Goal: Task Accomplishment & Management: Manage account settings

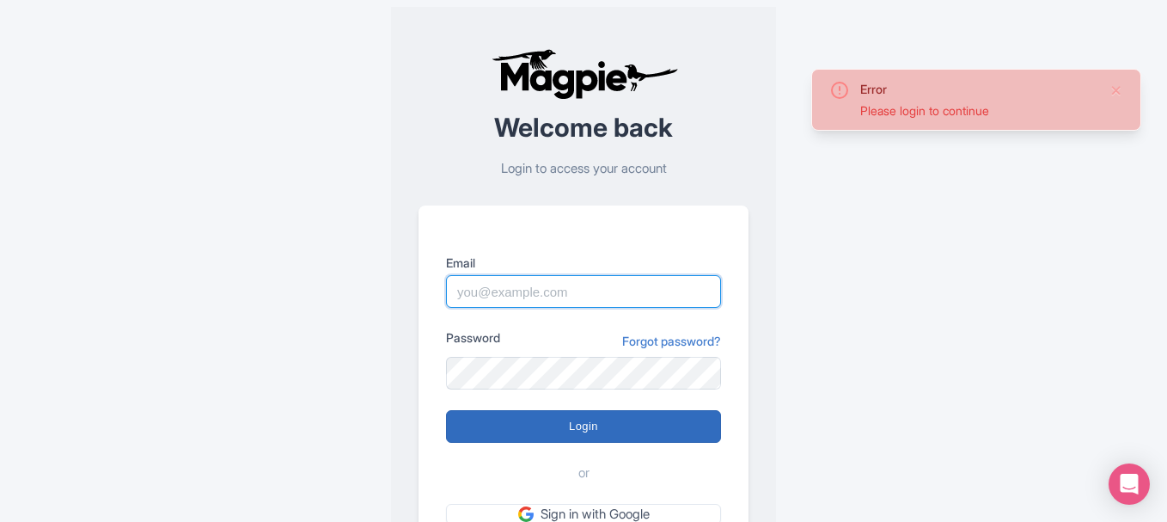
type input "[PERSON_NAME][EMAIL_ADDRESS][DOMAIN_NAME]"
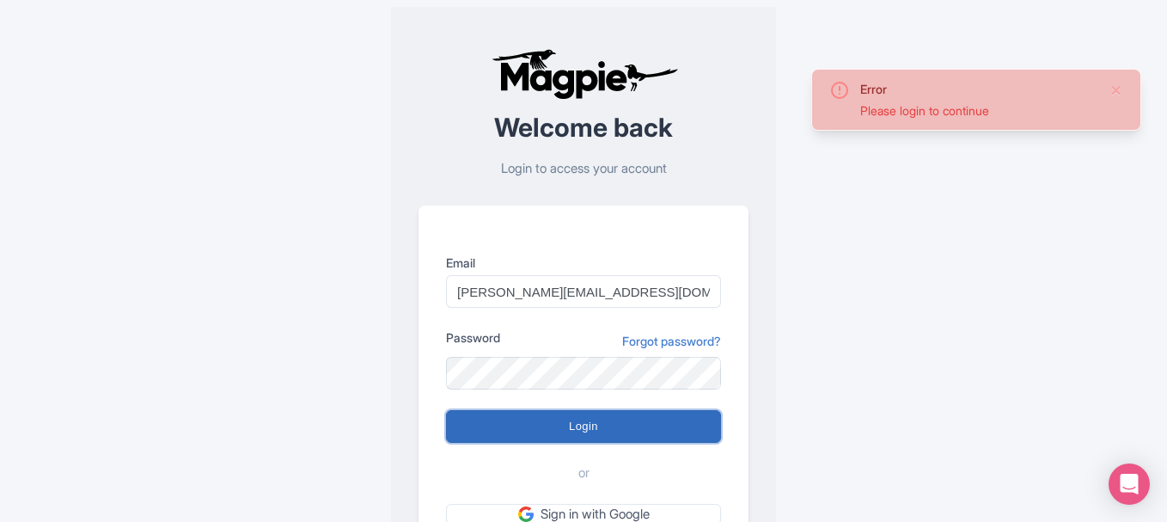
click at [542, 421] on input "Login" at bounding box center [583, 426] width 275 height 33
type input "Logging in..."
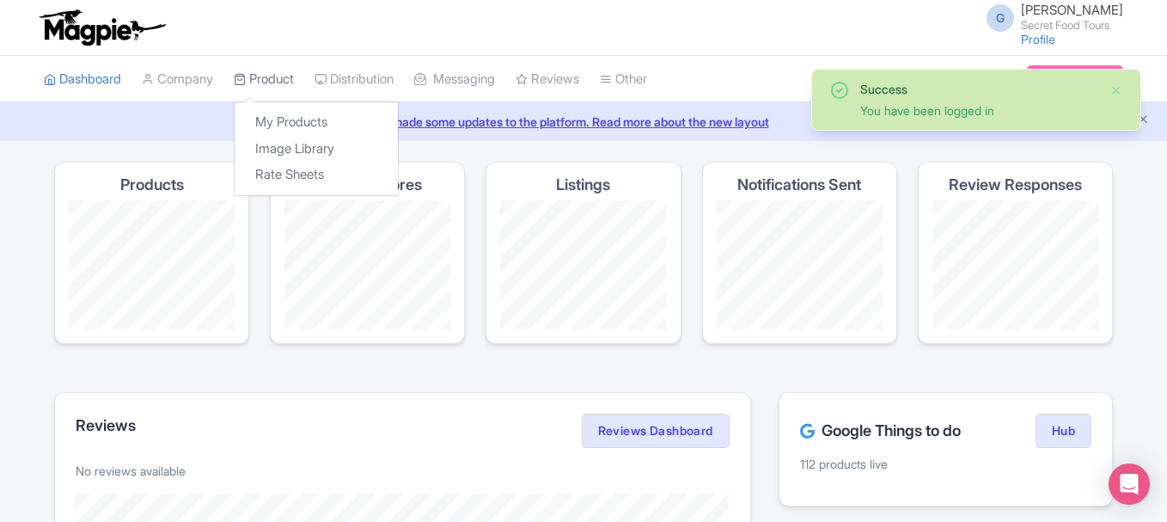
click at [270, 82] on link "Product" at bounding box center [264, 79] width 60 height 47
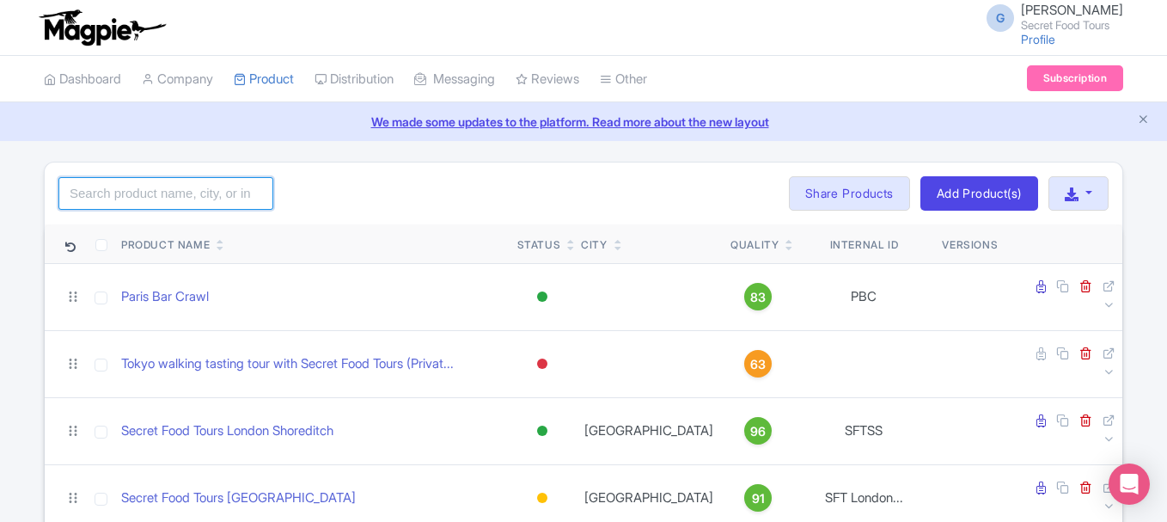
click at [231, 205] on input "search" at bounding box center [165, 193] width 215 height 33
type input "s"
type input "l"
type input "berlin"
click button "Search" at bounding box center [0, 0] width 0 height 0
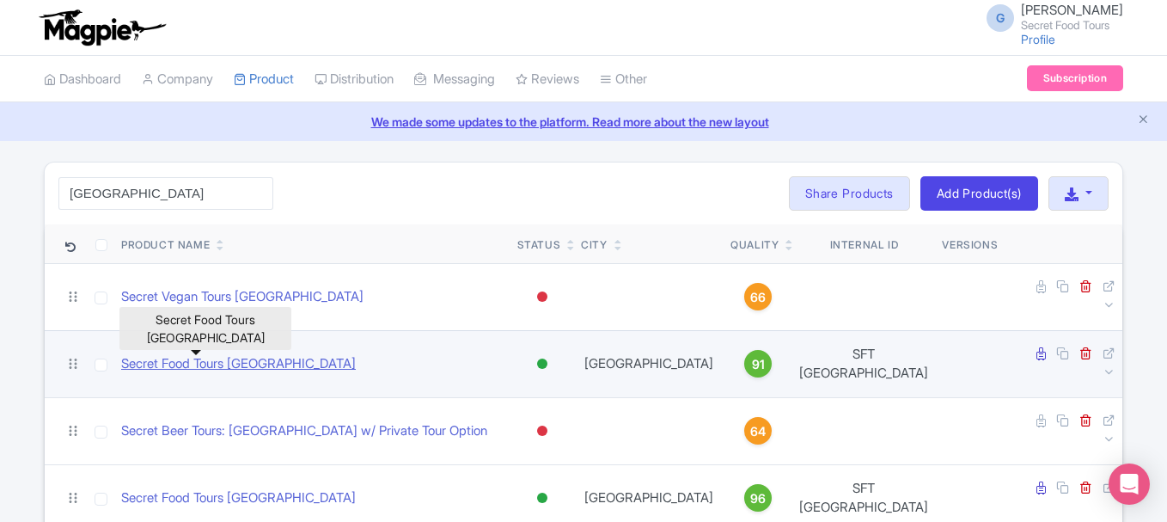
click at [224, 354] on link "Secret Food Tours Berlin" at bounding box center [238, 364] width 235 height 20
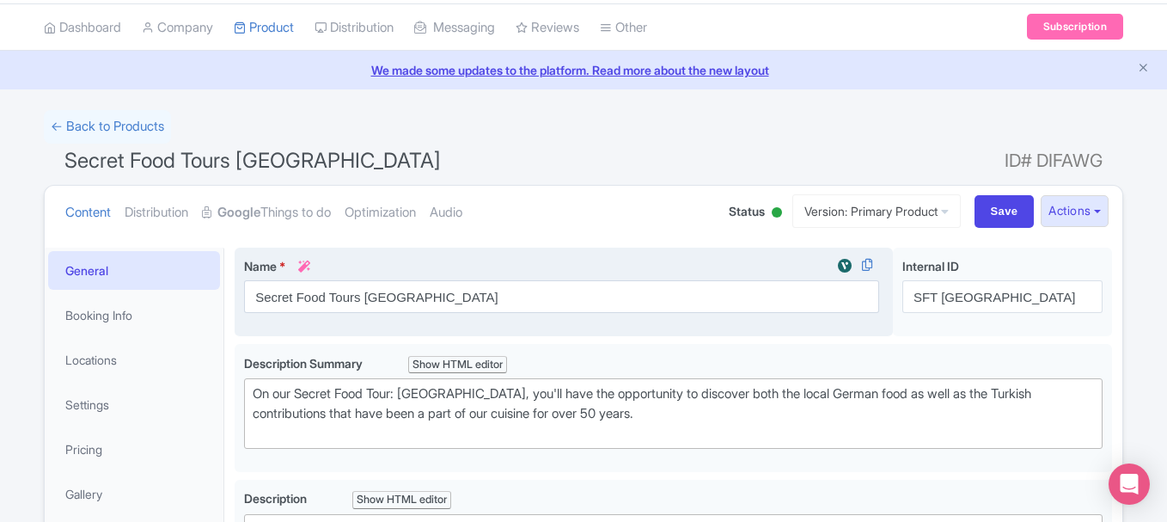
type trix-editor "<div>On our Secret Food Tour: Berlin, you'll have the opportunity to discover b…"
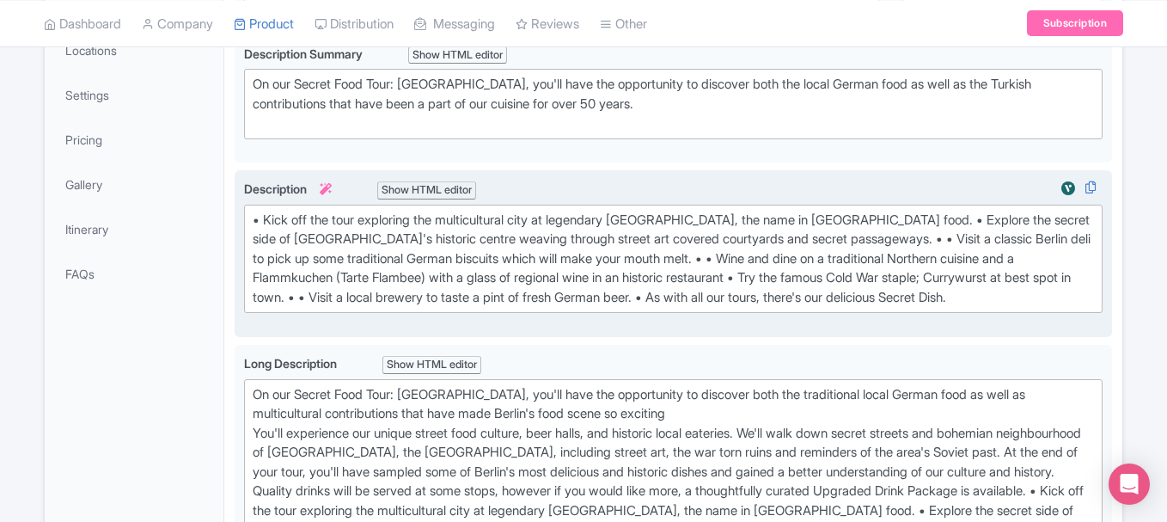
scroll to position [362, 0]
click at [425, 256] on div "• Kick off the tour exploring the multicultural city at legendary Mustafas Keba…" at bounding box center [673, 258] width 841 height 97
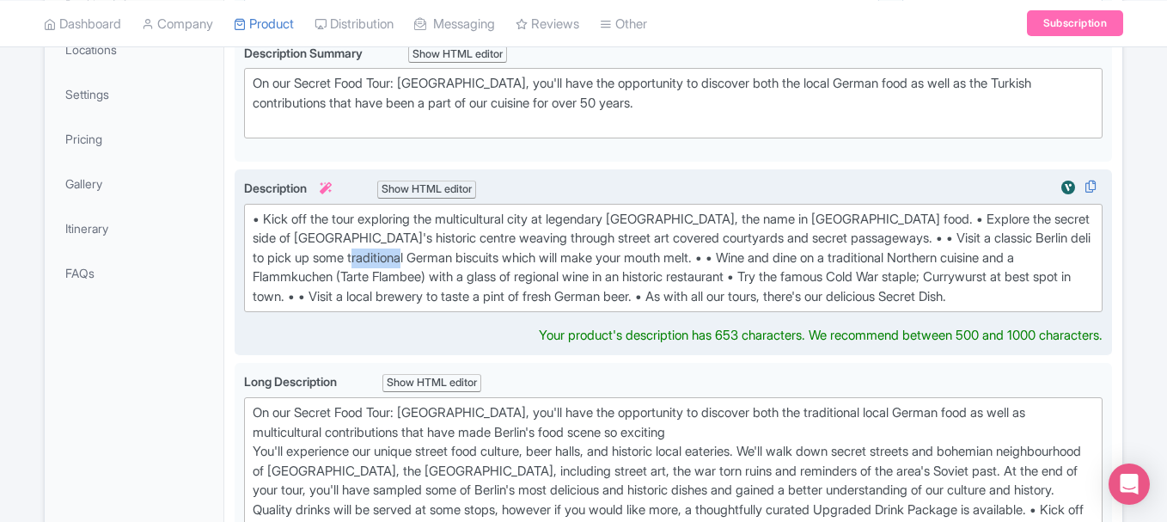
click at [425, 256] on div "• Kick off the tour exploring the multicultural city at legendary Mustafas Keba…" at bounding box center [673, 258] width 841 height 97
click at [665, 258] on div "• Kick off the tour exploring the multicultural city at legendary Mustafas Keba…" at bounding box center [673, 258] width 841 height 97
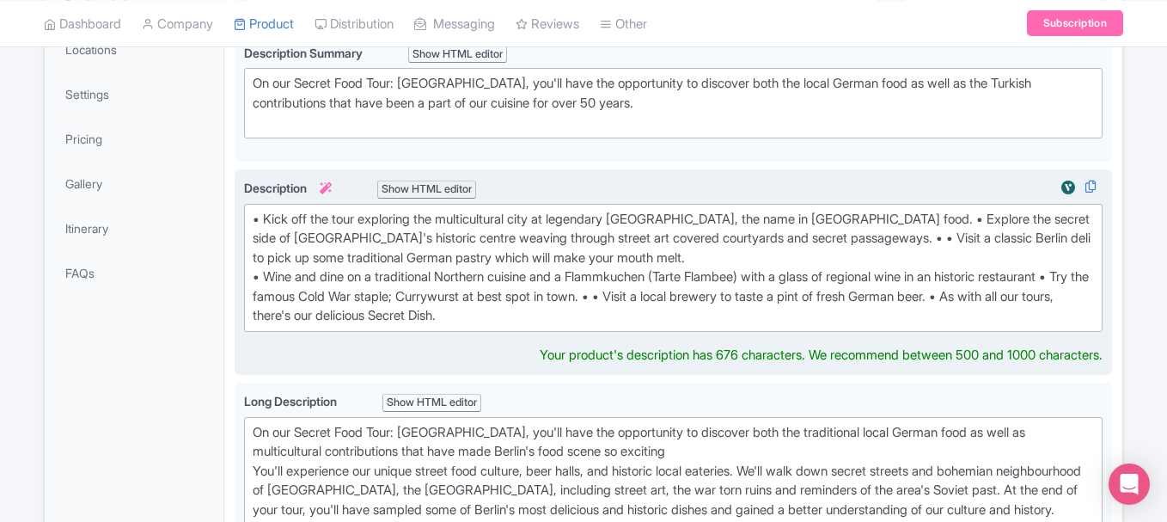
click at [319, 298] on div "• Kick off the tour exploring the multicultural city at legendary Mustafas Keba…" at bounding box center [673, 268] width 841 height 116
click at [674, 317] on div "• Kick off the tour exploring the multicultural city at legendary Mustafas Keba…" at bounding box center [673, 268] width 841 height 116
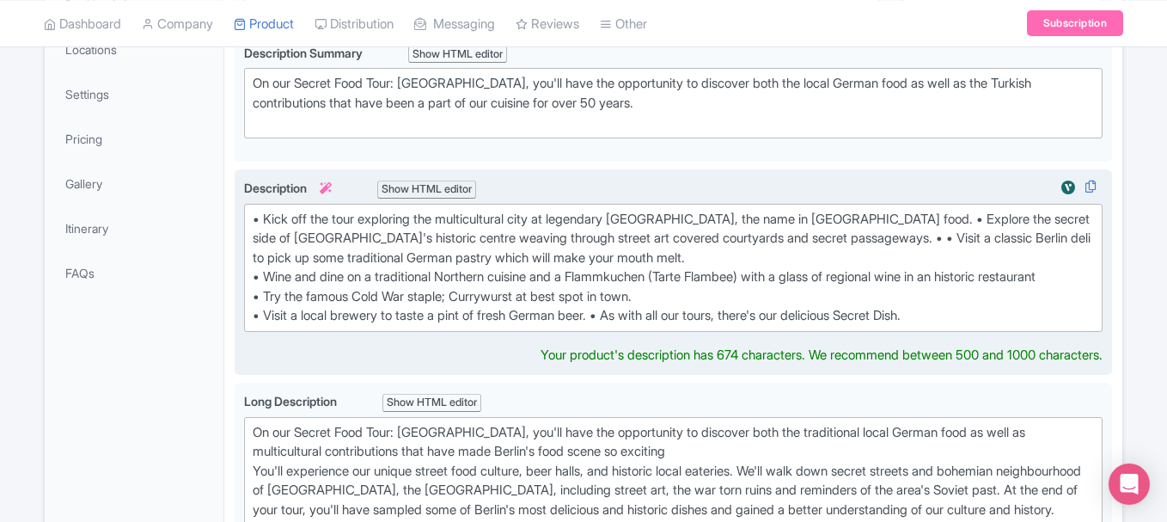
click at [611, 326] on div "• Kick off the tour exploring the multicultural city at legendary Mustafas Keba…" at bounding box center [673, 268] width 841 height 116
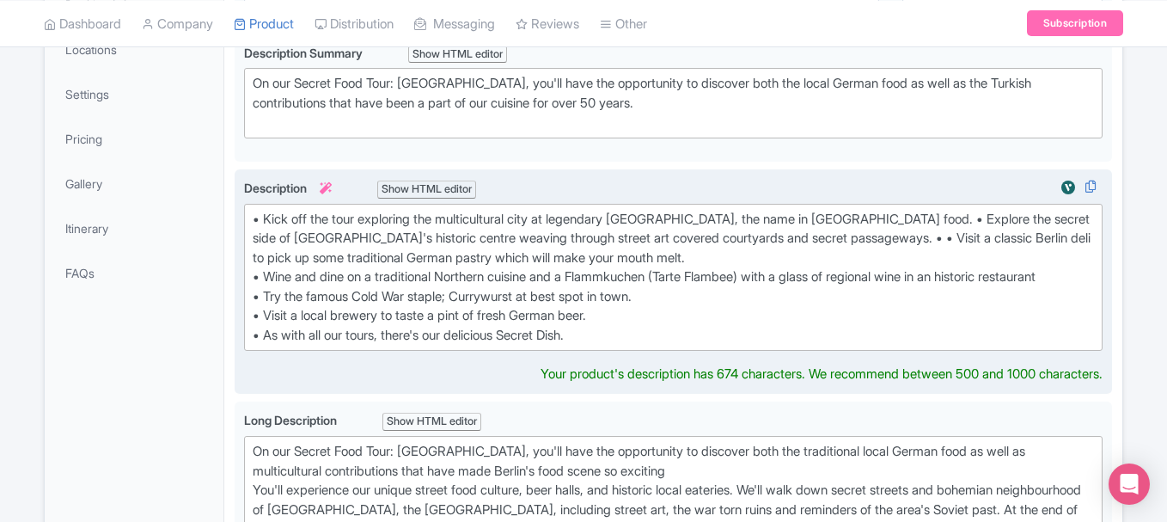
click at [924, 223] on div "• Kick off the tour exploring the multicultural city at legendary Mustafas Keba…" at bounding box center [673, 278] width 841 height 136
click at [1015, 242] on div "• Kick off the tour exploring the multicultural city at legendary Mustafas Keba…" at bounding box center [673, 278] width 841 height 136
type trix-editor "<div>• Kick off the tour exploring the multicultural city at legendary Mustafas…"
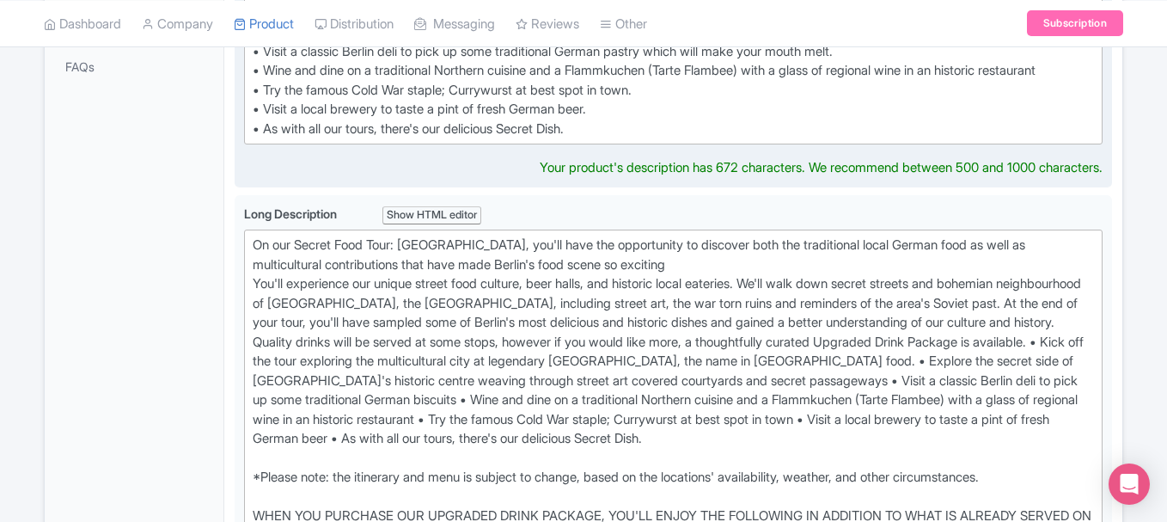
scroll to position [574, 0]
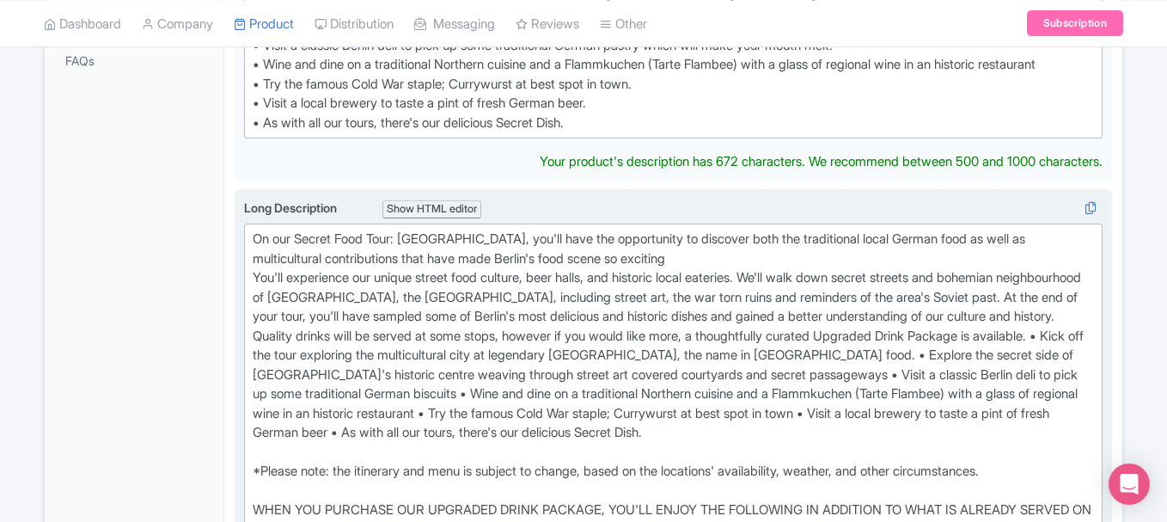
click at [664, 279] on div "On our Secret Food Tour: Berlin, you'll have the opportunity to discover both t…" at bounding box center [673, 383] width 841 height 309
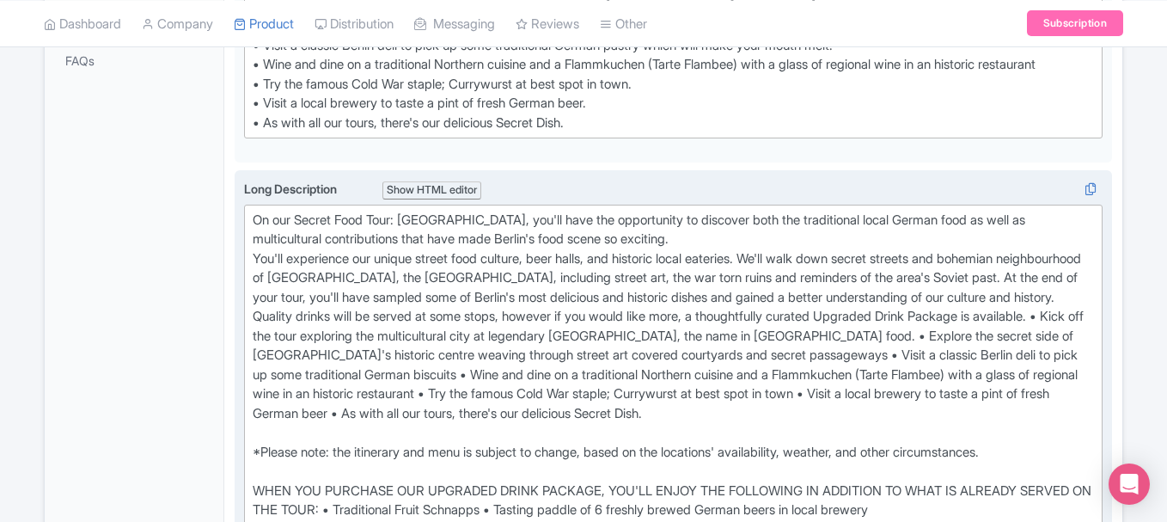
click at [1085, 359] on div "On our Secret Food Tour: Berlin, you'll have the opportunity to discover both t…" at bounding box center [673, 365] width 841 height 309
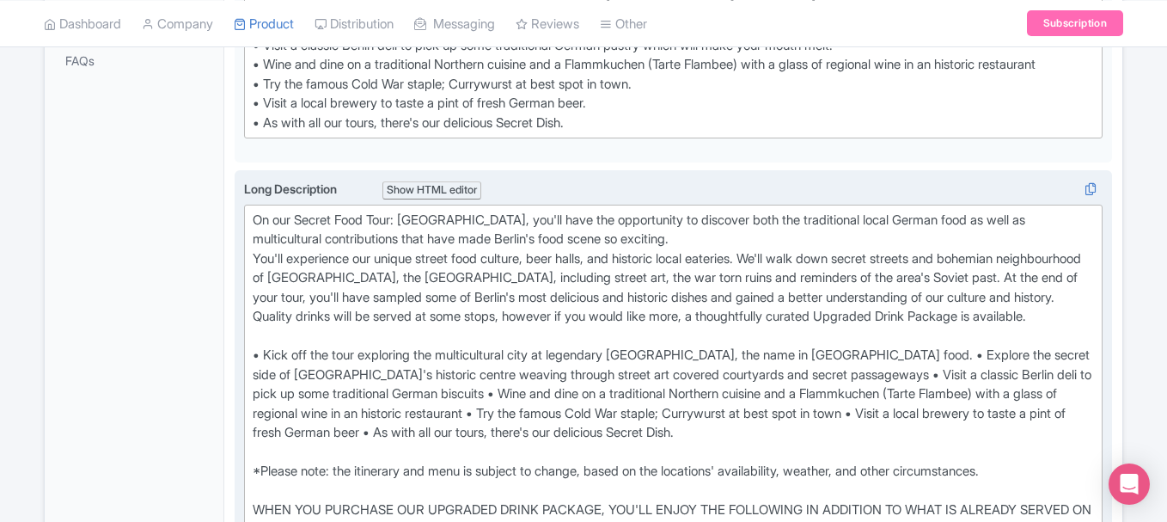
click at [925, 396] on div "On our Secret Food Tour: Berlin, you'll have the opportunity to discover both t…" at bounding box center [673, 375] width 841 height 329
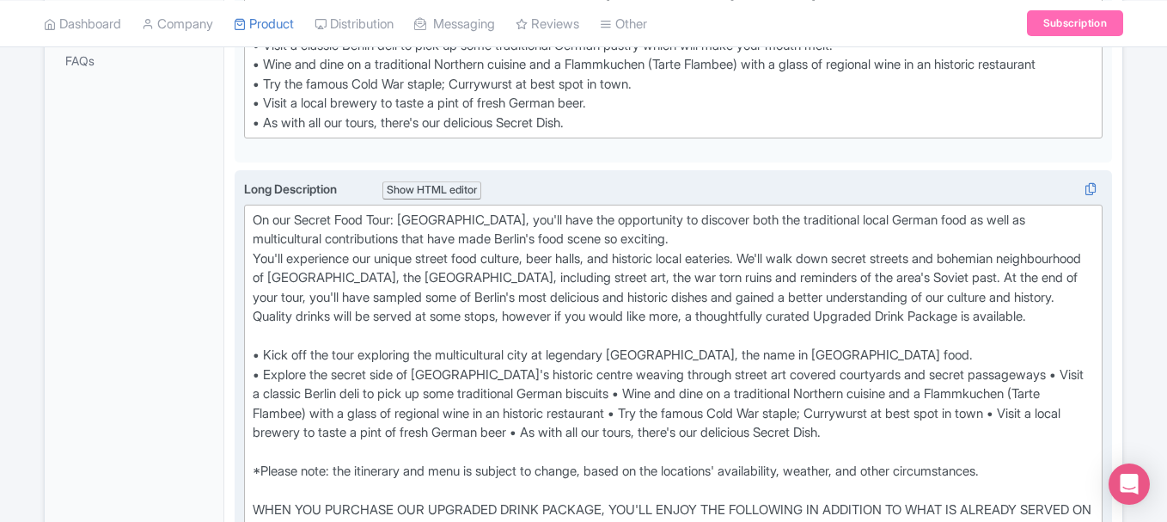
drag, startPoint x: 584, startPoint y: 432, endPoint x: 627, endPoint y: 456, distance: 48.5
click at [584, 432] on div "On our Secret Food Tour: Berlin, you'll have the opportunity to discover both t…" at bounding box center [673, 375] width 841 height 329
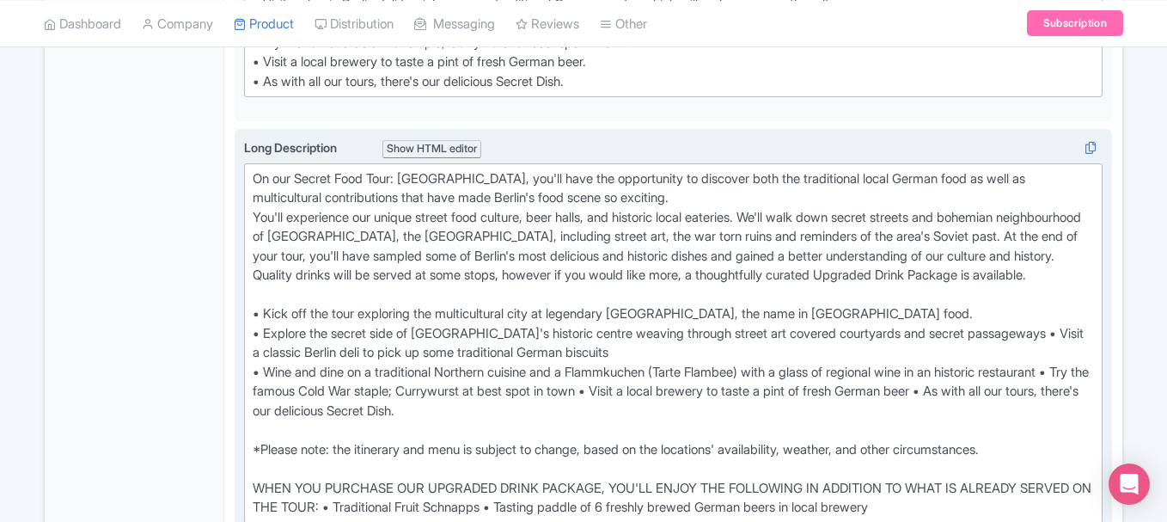
scroll to position [629, 0]
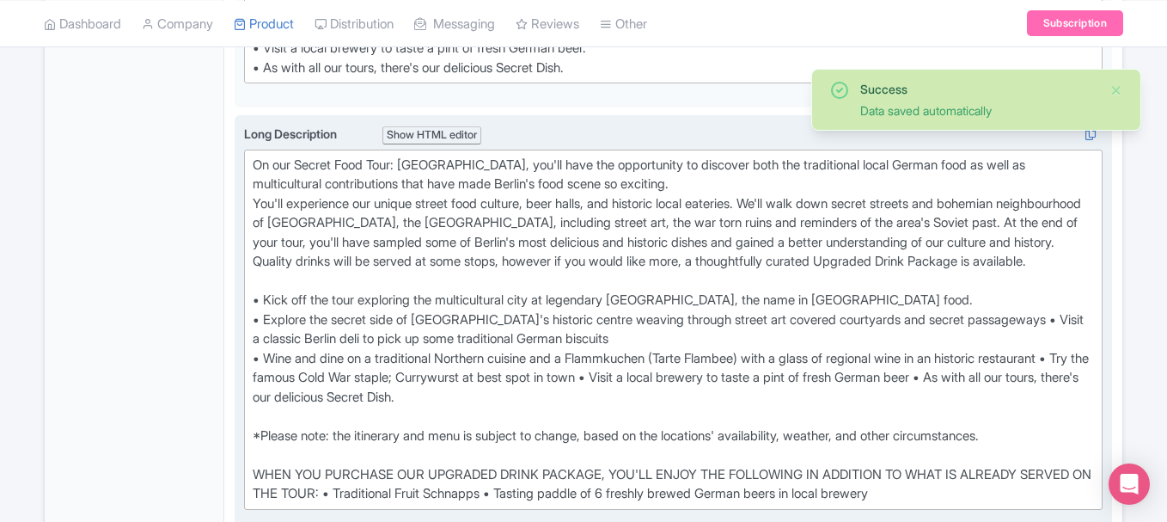
click at [317, 415] on div "On our Secret Food Tour: Berlin, you'll have the opportunity to discover both t…" at bounding box center [673, 330] width 841 height 348
click at [658, 436] on div "On our Secret Food Tour: Berlin, you'll have the opportunity to discover both t…" at bounding box center [673, 330] width 841 height 348
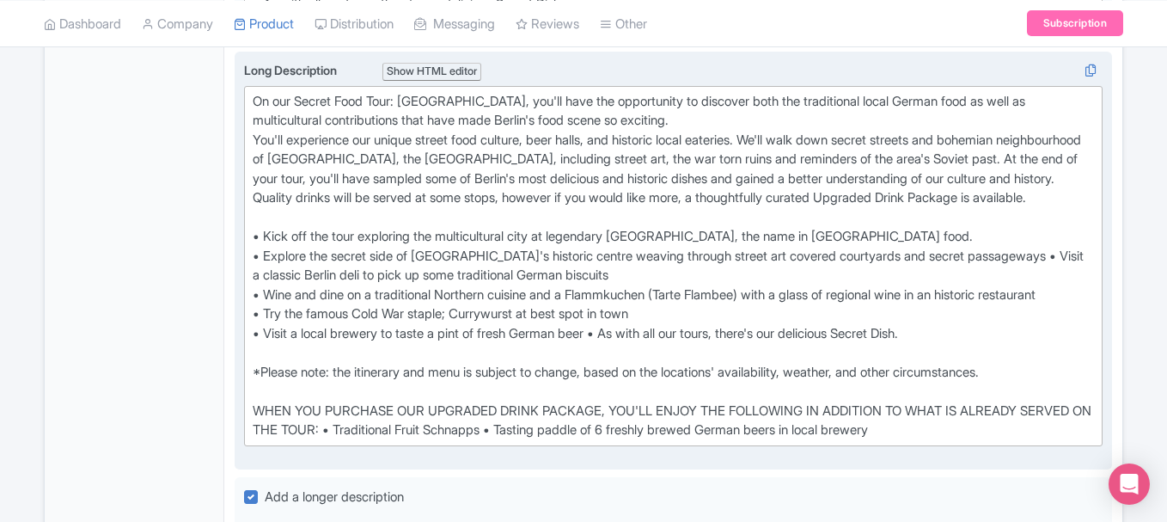
scroll to position [694, 0]
click at [610, 395] on div "On our Secret Food Tour: Berlin, you'll have the opportunity to discover both t…" at bounding box center [673, 265] width 841 height 348
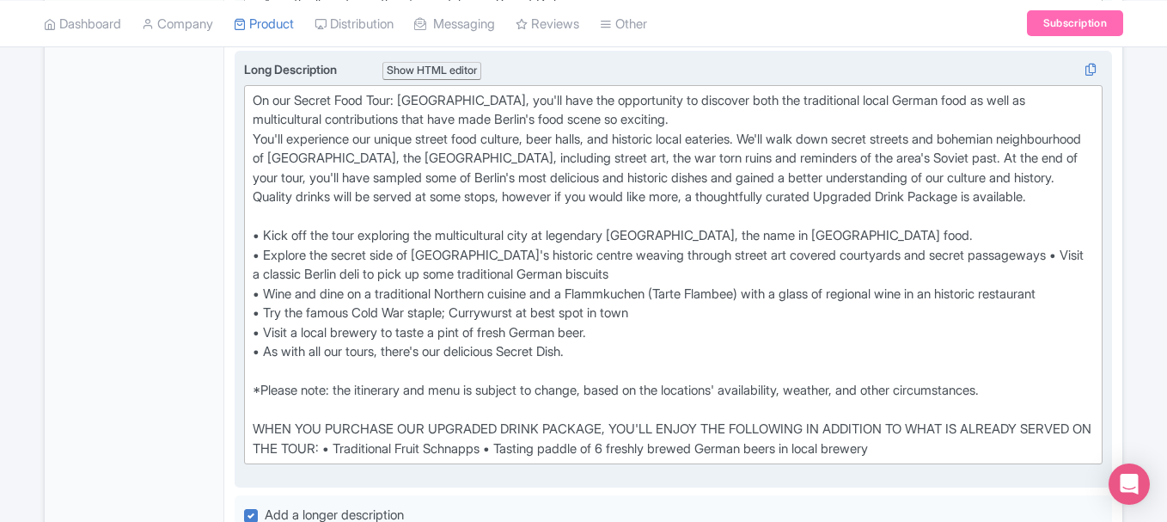
paste trix-editor "Traditional Biergarten food"
click at [611, 388] on div "On our Secret Food Tour: Berlin, you'll have the opportunity to discover both t…" at bounding box center [673, 275] width 841 height 368
type trix-editor "<div>On our Secret Food Tour: Berlin, you'll have the opportunity to discover b…"
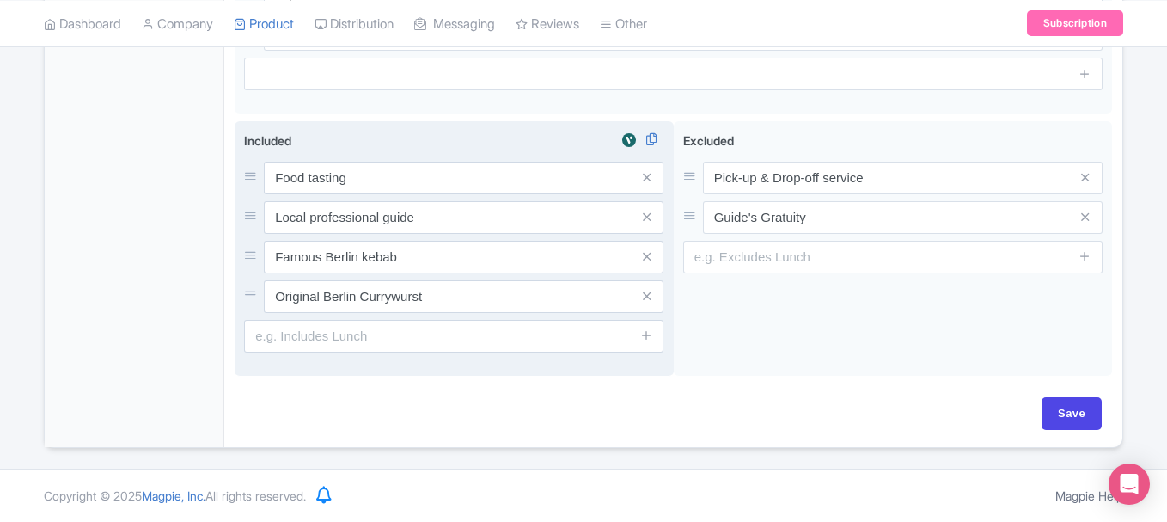
scroll to position [1447, 0]
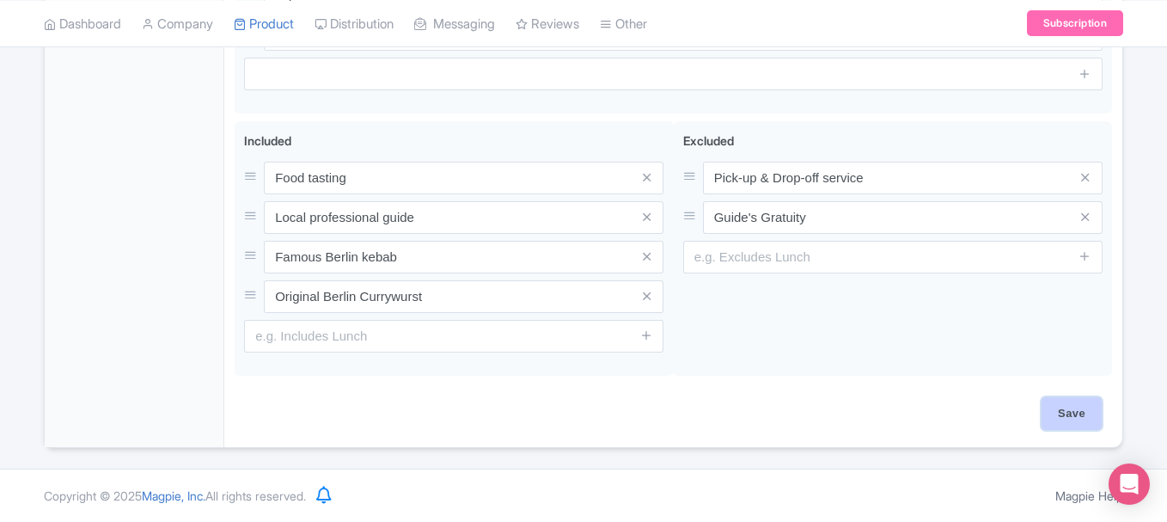
click at [1089, 411] on input "Save" at bounding box center [1072, 413] width 60 height 33
type input "Saving..."
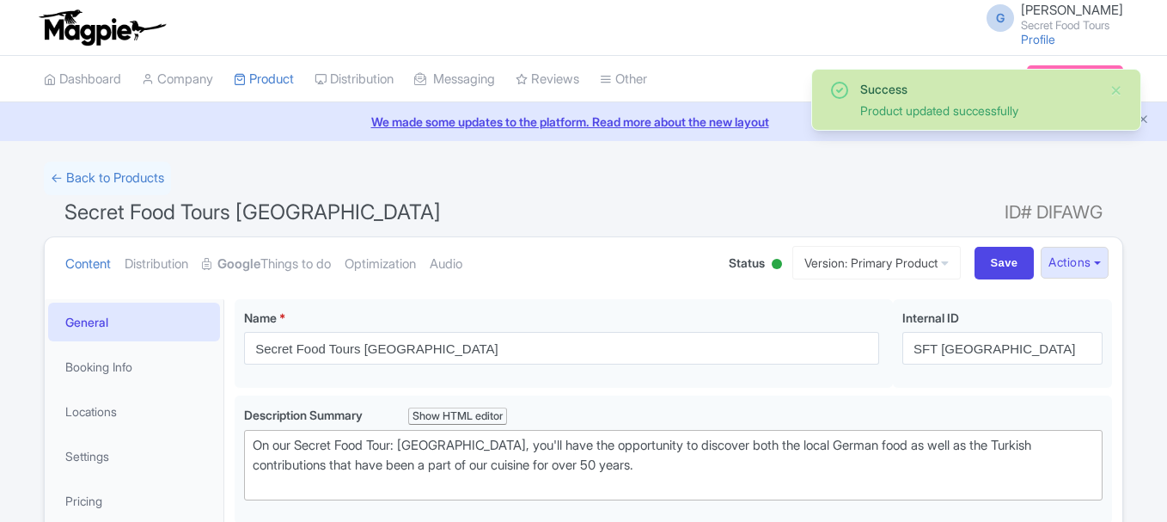
scroll to position [299, 0]
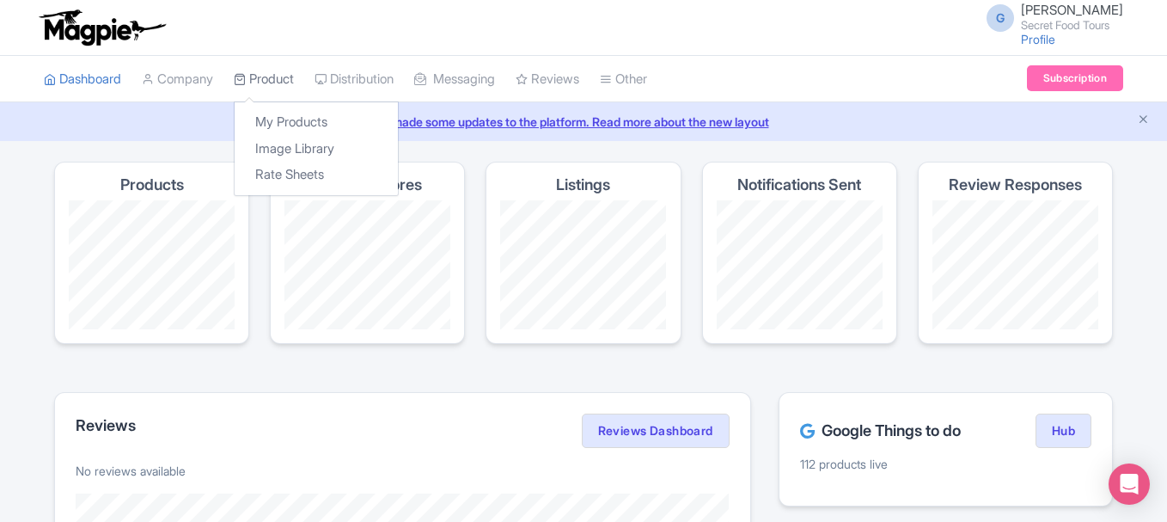
click at [291, 83] on link "Product" at bounding box center [264, 79] width 60 height 47
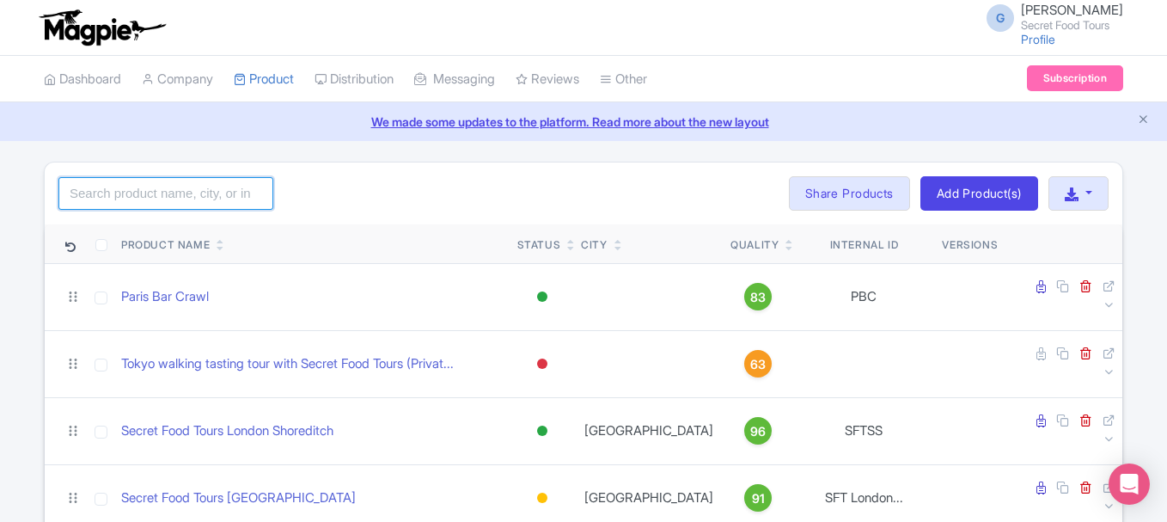
click at [165, 190] on input "search" at bounding box center [165, 193] width 215 height 33
type input "berlin"
click button "Search" at bounding box center [0, 0] width 0 height 0
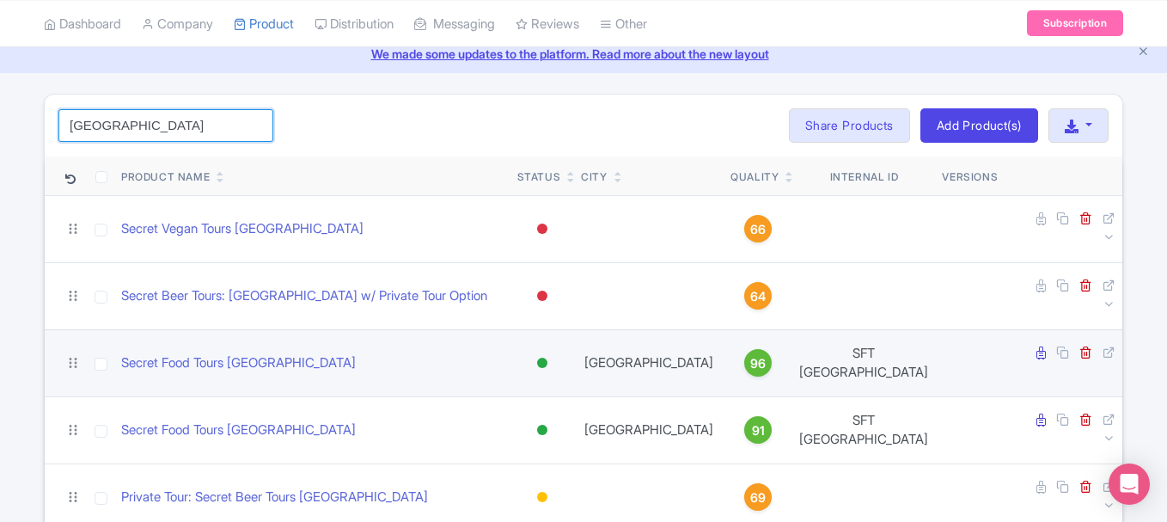
scroll to position [86, 0]
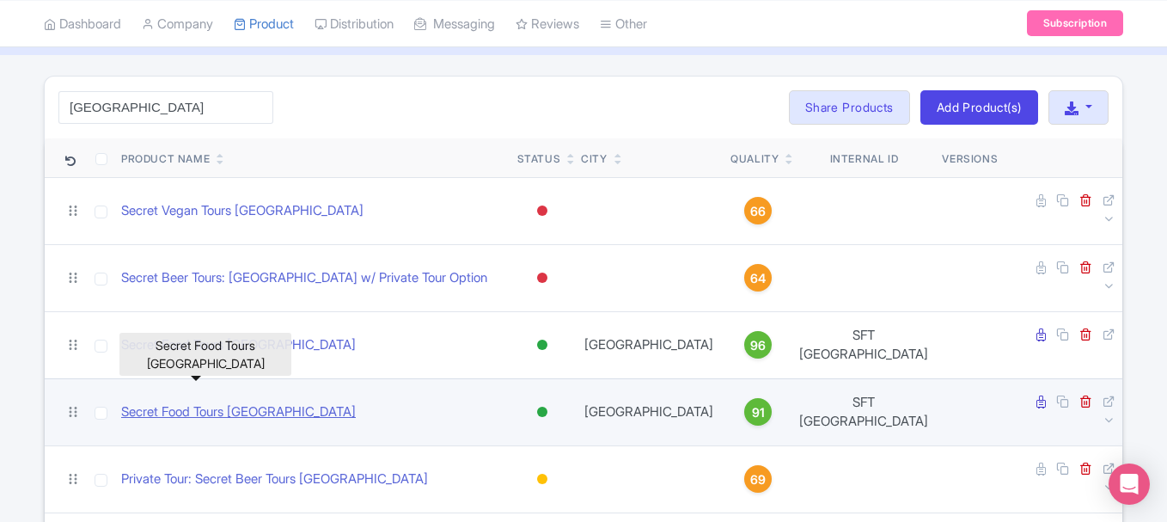
click at [239, 402] on link "Secret Food Tours [GEOGRAPHIC_DATA]" at bounding box center [238, 412] width 235 height 20
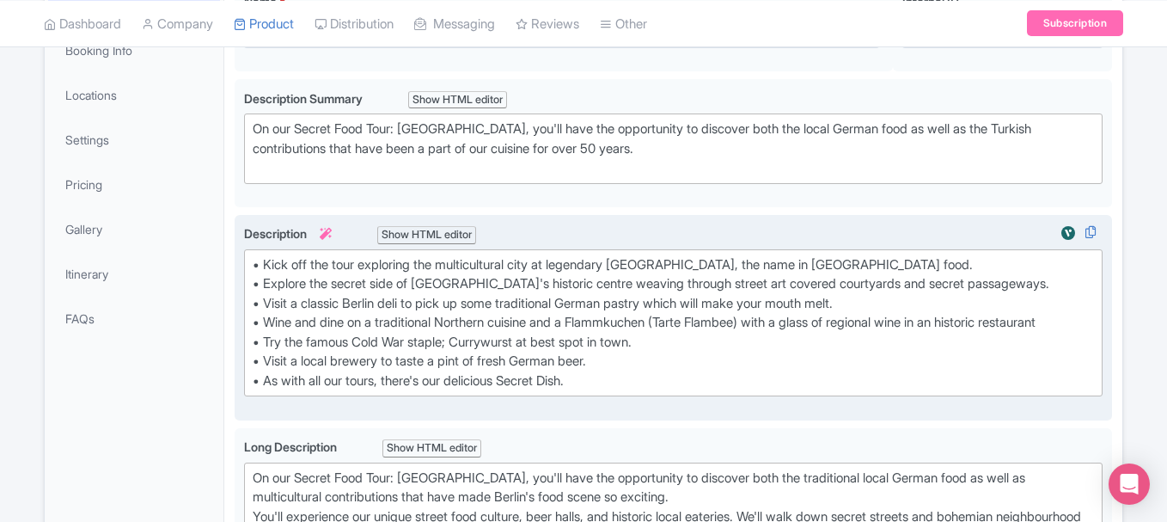
scroll to position [320, 0]
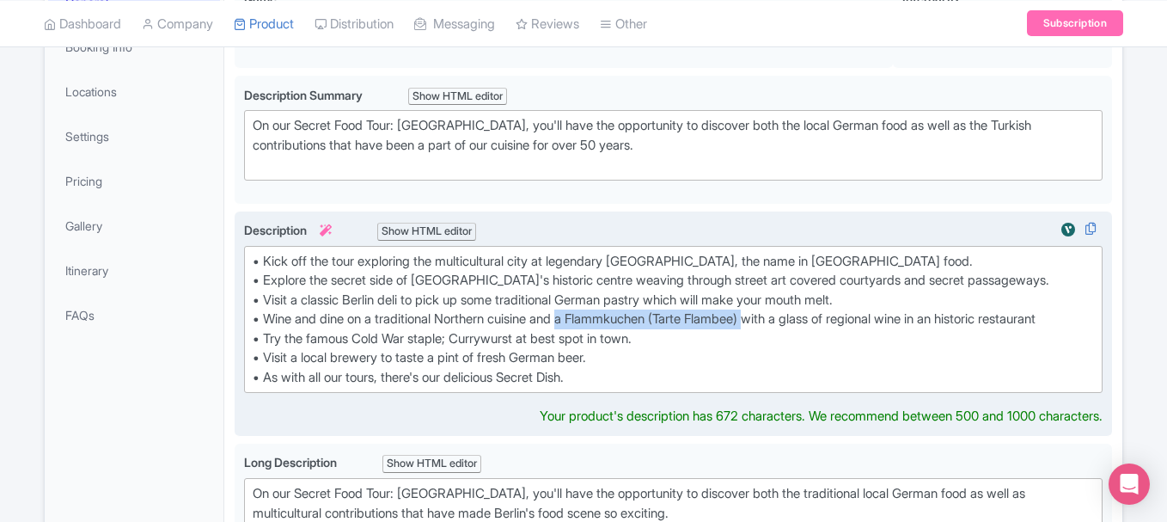
drag, startPoint x: 578, startPoint y: 317, endPoint x: 781, endPoint y: 321, distance: 202.9
click at [781, 321] on div "• Kick off the tour exploring the multicultural city at legendary Mustafas Keba…" at bounding box center [673, 320] width 841 height 136
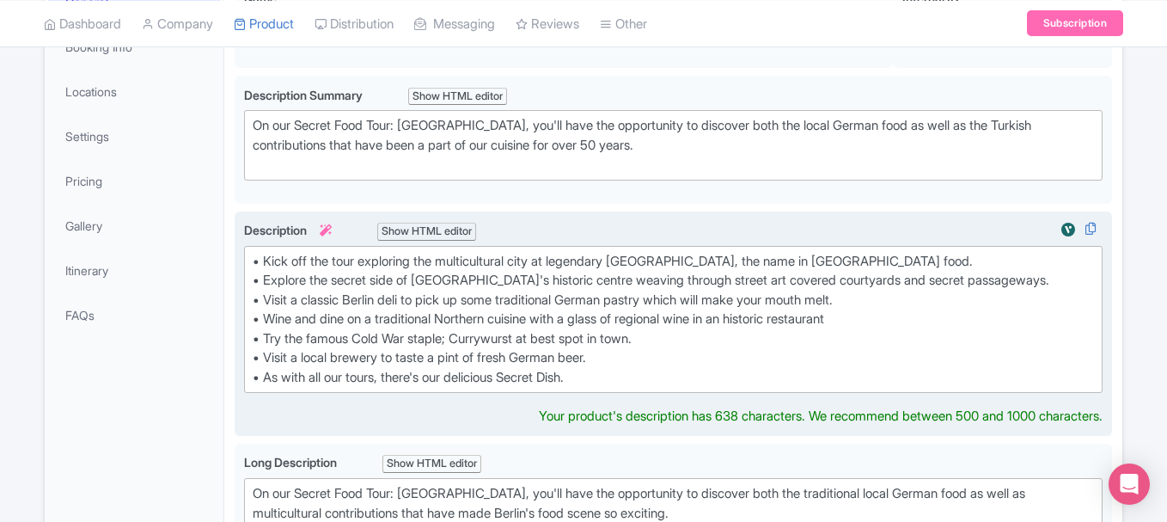
click at [935, 318] on div "• Kick off the tour exploring the multicultural city at legendary Mustafas Keba…" at bounding box center [673, 320] width 841 height 136
click at [551, 320] on div "• Kick off the tour exploring the multicultural city at legendary Mustafas Keba…" at bounding box center [673, 320] width 841 height 136
type trix-editor "<div>• Kick off the tour exploring the multicultural city at legendary Mustafas…"
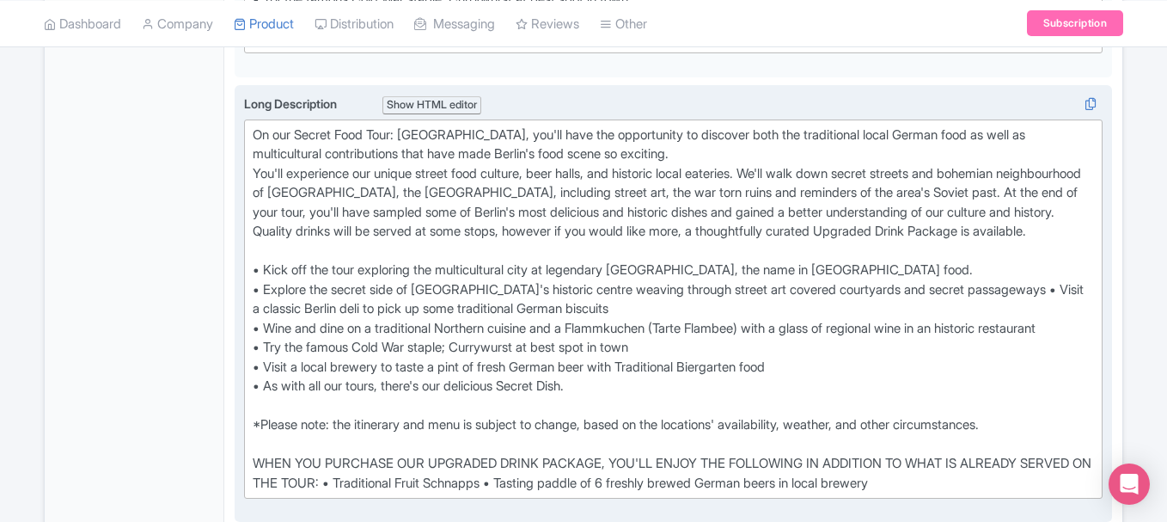
scroll to position [640, 0]
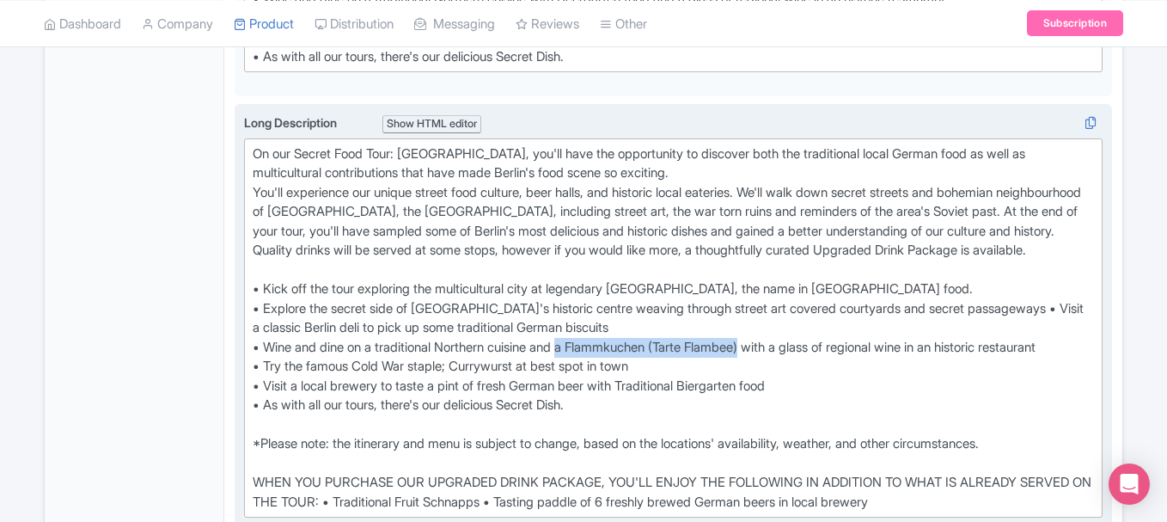
drag, startPoint x: 578, startPoint y: 368, endPoint x: 772, endPoint y: 361, distance: 194.4
click at [772, 361] on div "On our Secret Food Tour: Berlin, you'll have the opportunity to discover both t…" at bounding box center [673, 328] width 841 height 368
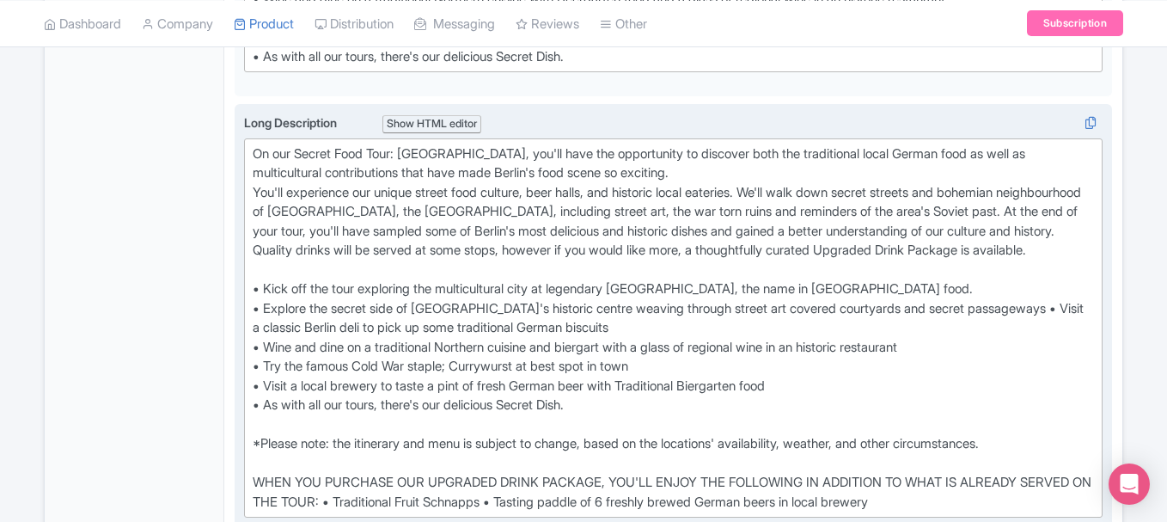
type trix-editor "<div>On our Secret Food Tour: Berlin, you'll have the opportunity to discover b…"
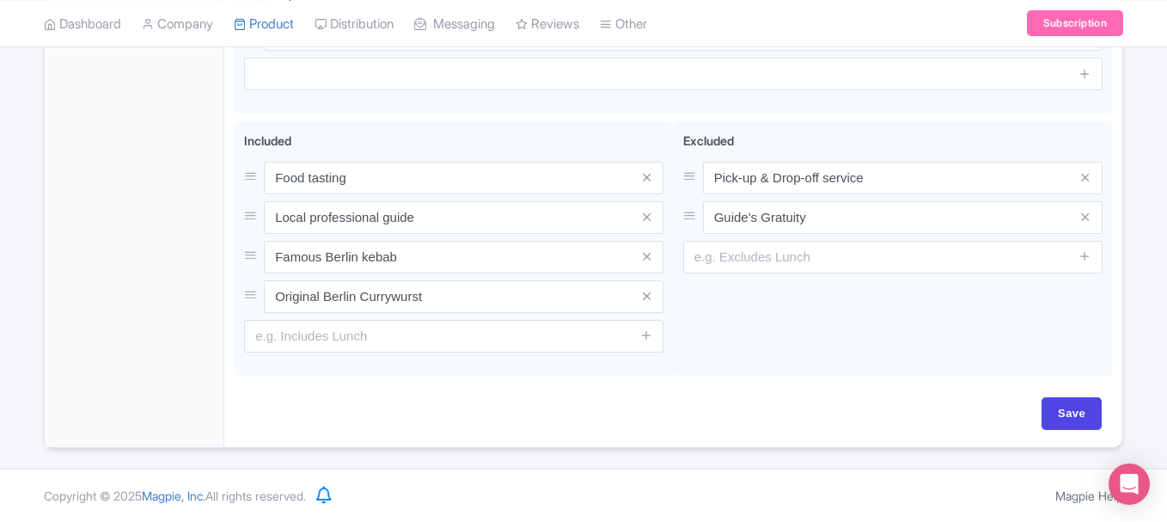
scroll to position [1409, 0]
click at [1067, 407] on input "Save" at bounding box center [1072, 413] width 60 height 33
type input "Saving..."
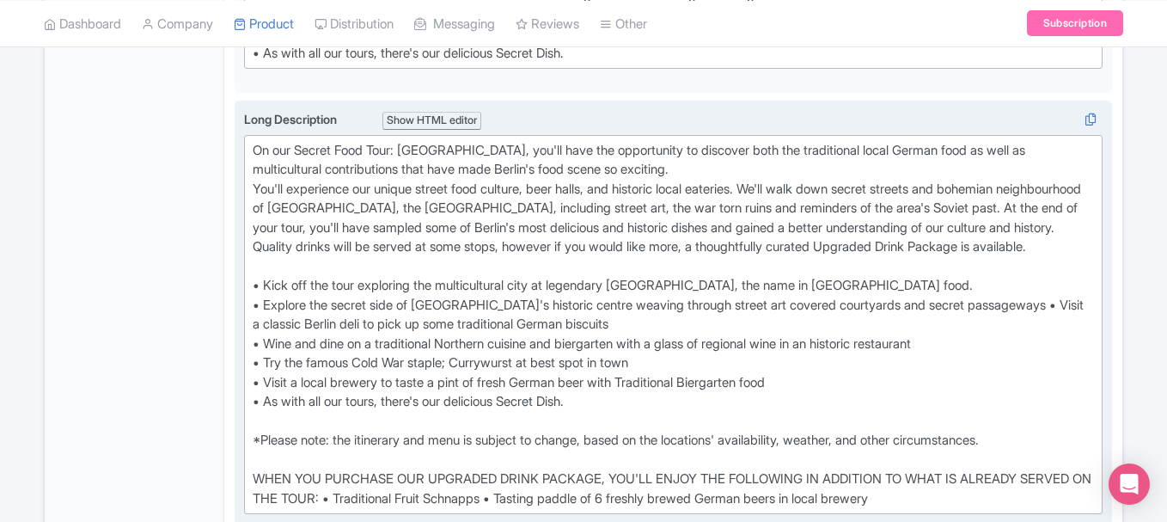
scroll to position [693, 0]
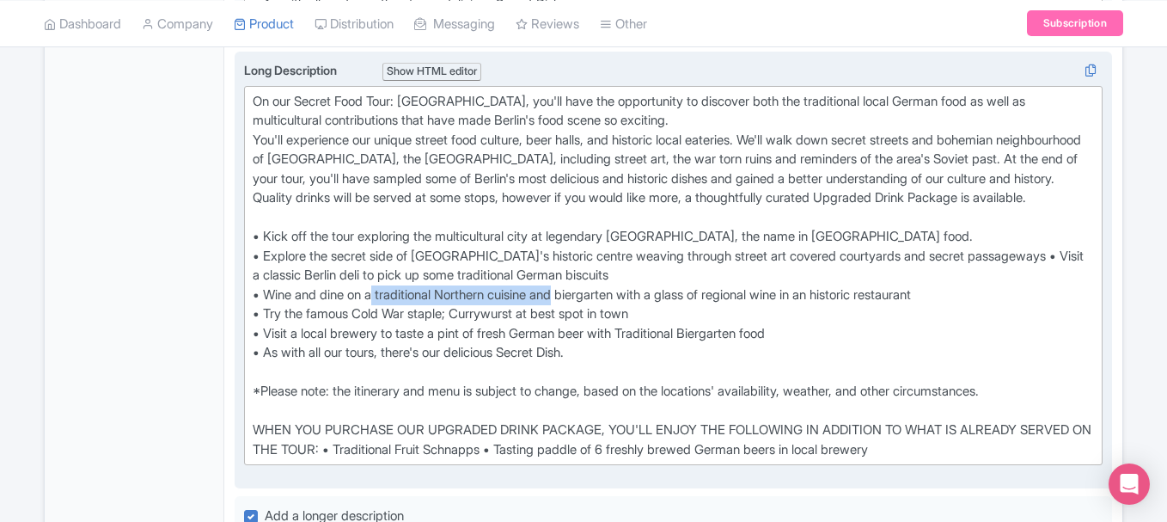
drag, startPoint x: 574, startPoint y: 317, endPoint x: 382, endPoint y: 312, distance: 192.6
click at [382, 312] on div "On our Secret Food Tour: Berlin, you'll have the opportunity to discover both t…" at bounding box center [673, 276] width 841 height 368
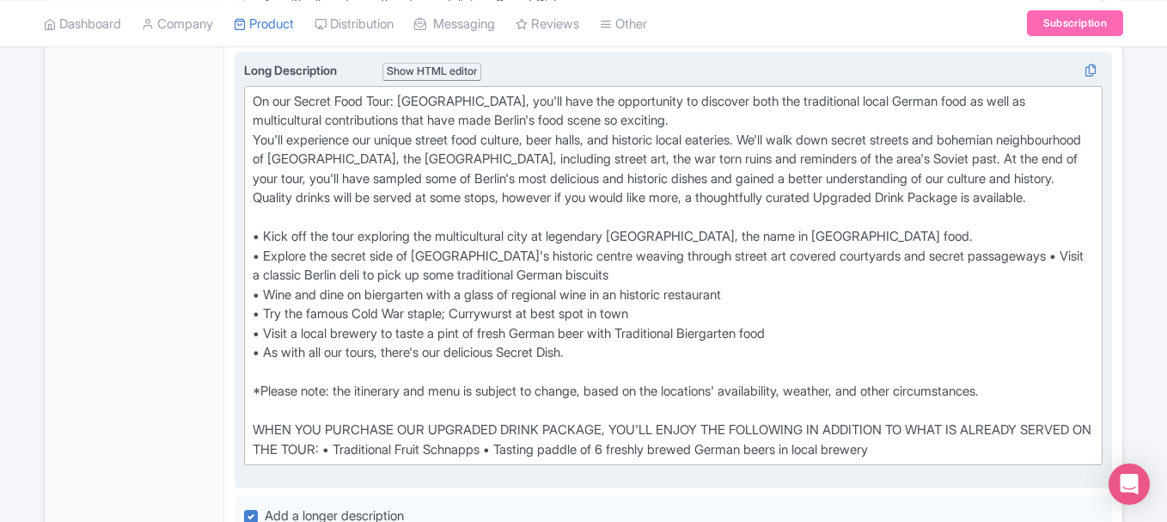
click at [435, 316] on div "On our Secret Food Tour: Berlin, you'll have the opportunity to discover both t…" at bounding box center [673, 276] width 841 height 368
type trix-editor "<lor>Ip dol Sitame Cons Adip: Elitse, doe'te inci utl etdoloremag al enimadmi v…"
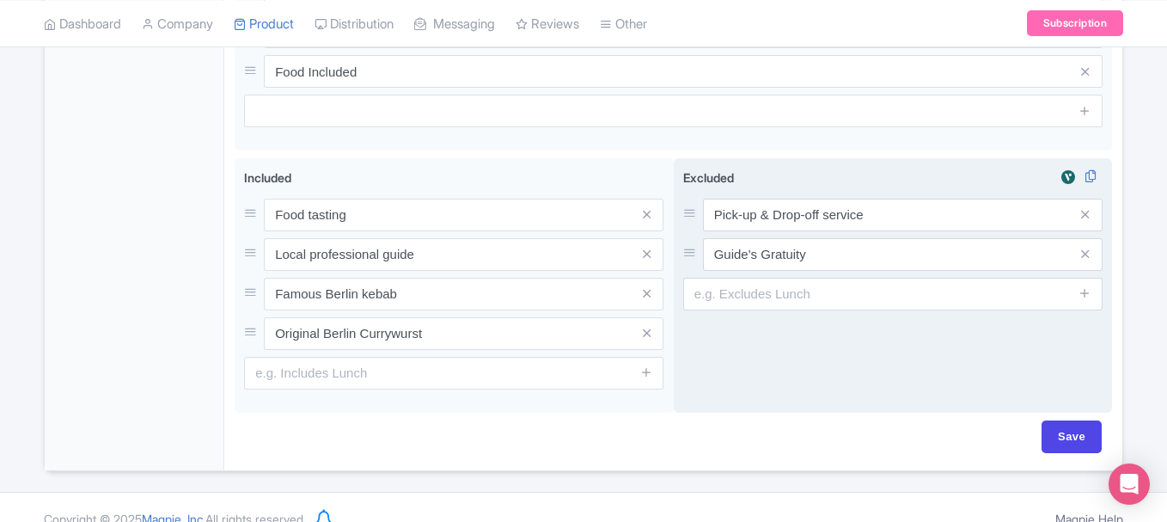
scroll to position [1395, 0]
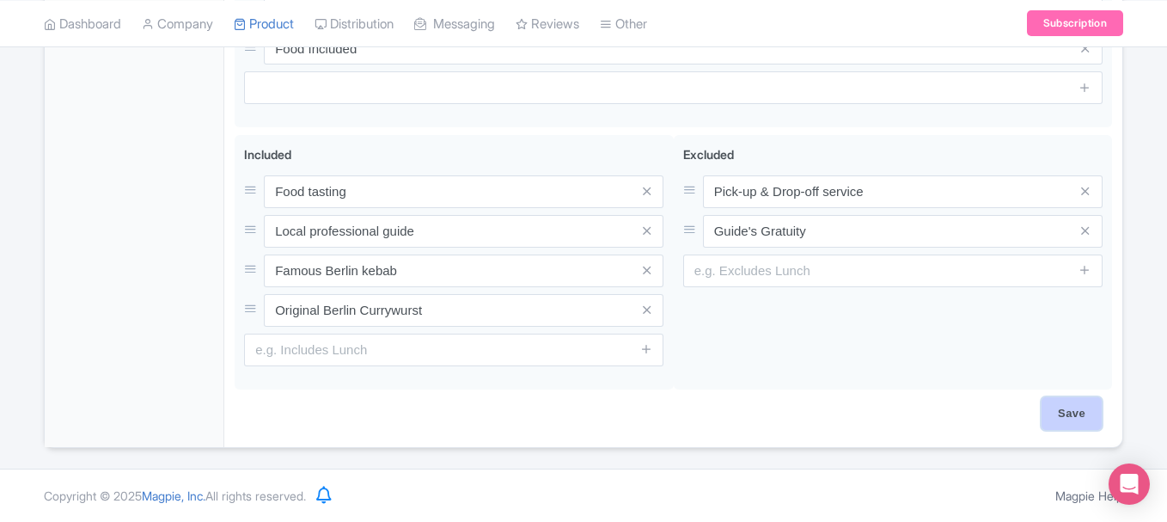
click at [1083, 406] on input "Save" at bounding box center [1072, 413] width 60 height 33
type input "Saving..."
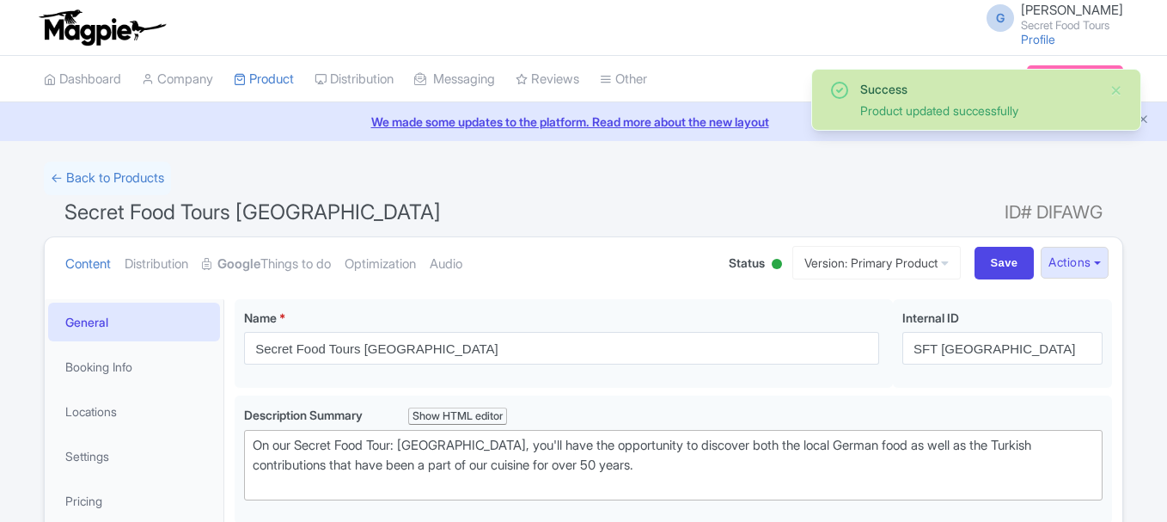
scroll to position [299, 0]
